Goal: Check status: Check status

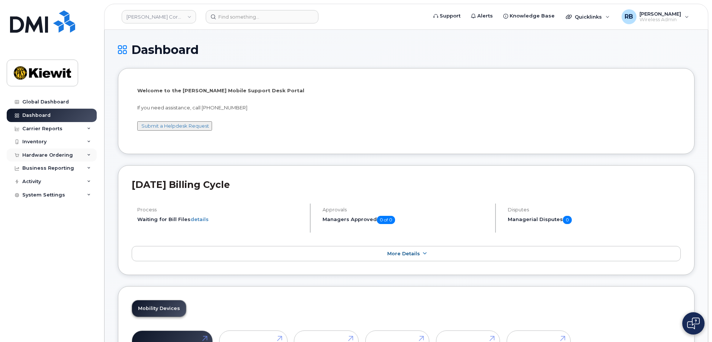
click at [58, 155] on div "Hardware Ordering" at bounding box center [47, 155] width 51 height 6
click at [59, 169] on link "Overview" at bounding box center [58, 168] width 77 height 14
click at [49, 183] on link "Orders" at bounding box center [58, 183] width 77 height 14
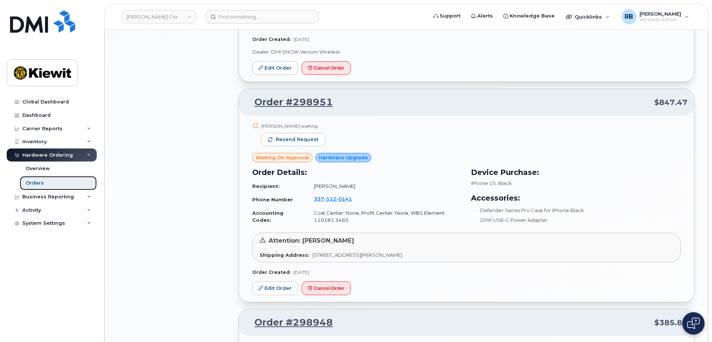
scroll to position [892, 0]
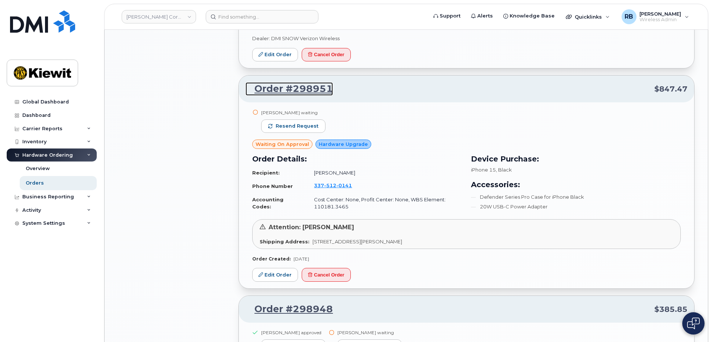
click at [308, 88] on link "Order #298951" at bounding box center [288, 88] width 87 height 13
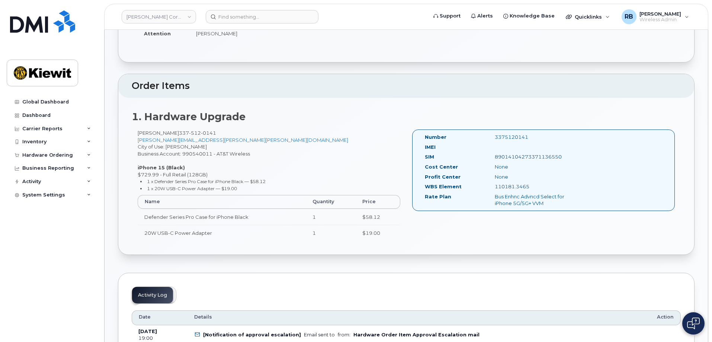
scroll to position [149, 0]
